Goal: Task Accomplishment & Management: Complete application form

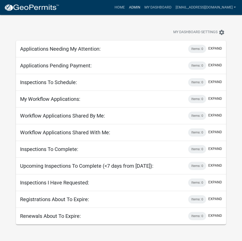
click at [128, 8] on link "Admin" at bounding box center [134, 8] width 15 height 10
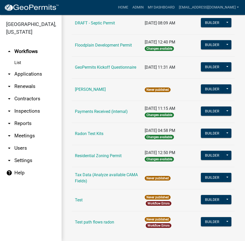
scroll to position [150, 0]
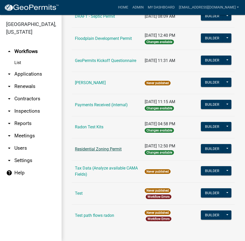
click at [97, 150] on link "Residential Zoning Permit" at bounding box center [98, 149] width 47 height 5
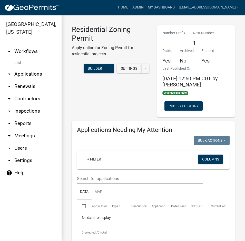
click at [116, 102] on div "Residential Zoning Permit Apply online for Zoning Permit for residential projec…" at bounding box center [111, 71] width 86 height 92
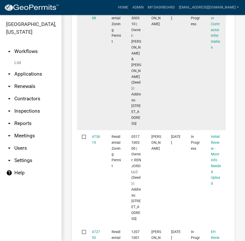
scroll to position [283, 0]
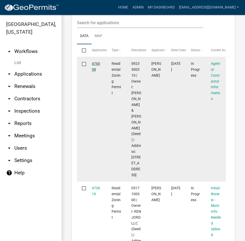
click at [97, 61] on link "476098" at bounding box center [96, 66] width 8 height 10
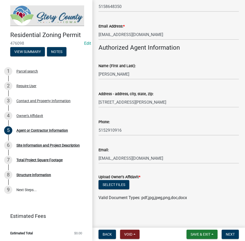
scroll to position [72, 0]
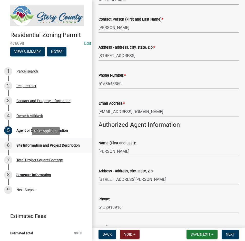
click at [36, 148] on div "6 Site Information and Project Description" at bounding box center [44, 145] width 80 height 8
click at [38, 144] on div "Site Information and Project Description" at bounding box center [47, 145] width 63 height 4
click at [12, 145] on div "6" at bounding box center [8, 145] width 8 height 8
click at [40, 145] on div "Site Information and Project Description" at bounding box center [47, 145] width 63 height 4
click at [27, 150] on link "6 Site Information and Project Description" at bounding box center [46, 145] width 93 height 15
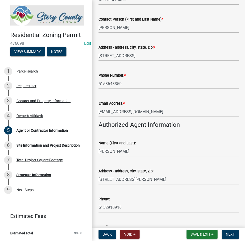
scroll to position [0, 0]
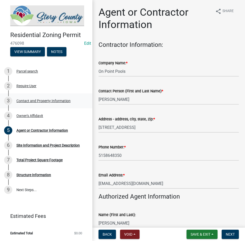
click at [29, 100] on div "Contact and Property Information" at bounding box center [43, 101] width 54 height 4
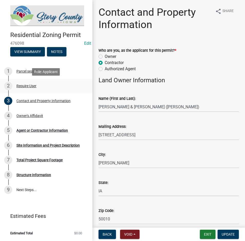
click at [32, 86] on div "Require User" at bounding box center [26, 86] width 20 height 4
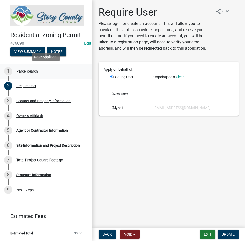
click at [32, 70] on div "Parcel search" at bounding box center [27, 71] width 22 height 4
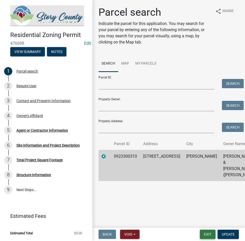
click at [210, 230] on button "Exit" at bounding box center [208, 234] width 16 height 9
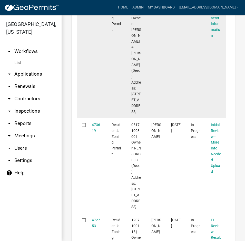
scroll to position [257, 0]
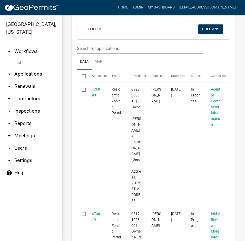
click at [36, 68] on link "arrow_drop_down Applications" at bounding box center [31, 74] width 62 height 12
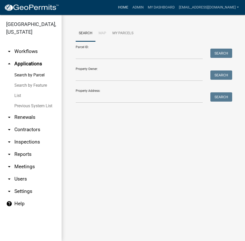
click at [119, 6] on link "Home" at bounding box center [123, 8] width 14 height 10
